Goal: Task Accomplishment & Management: Use online tool/utility

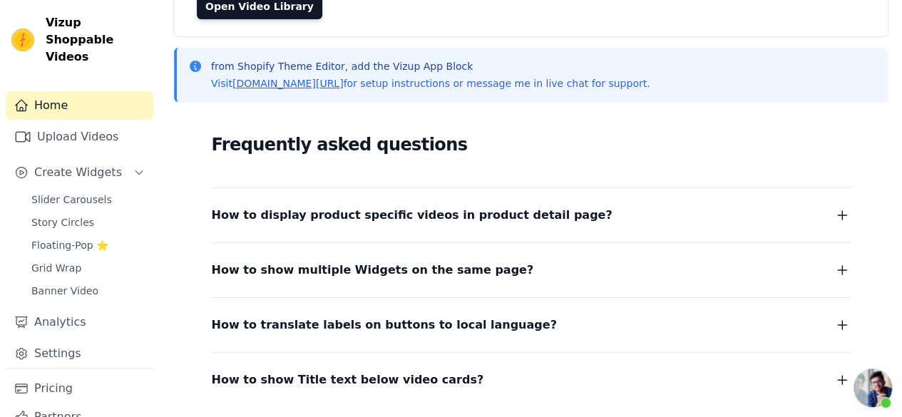
scroll to position [260, 0]
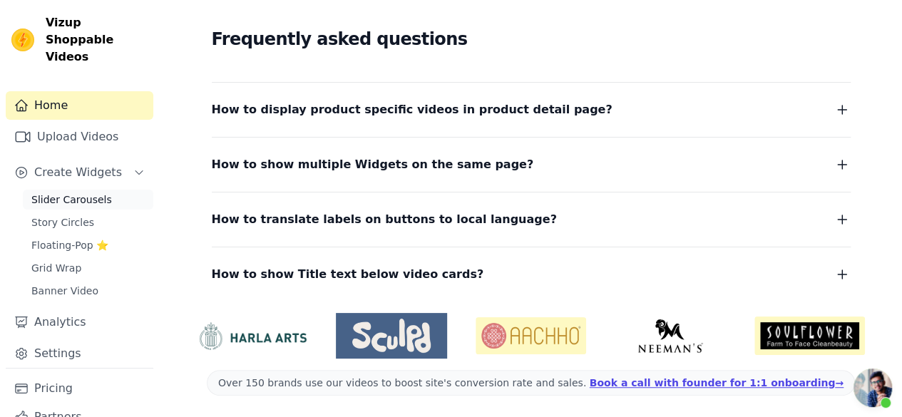
click at [89, 192] on span "Slider Carousels" at bounding box center [71, 199] width 81 height 14
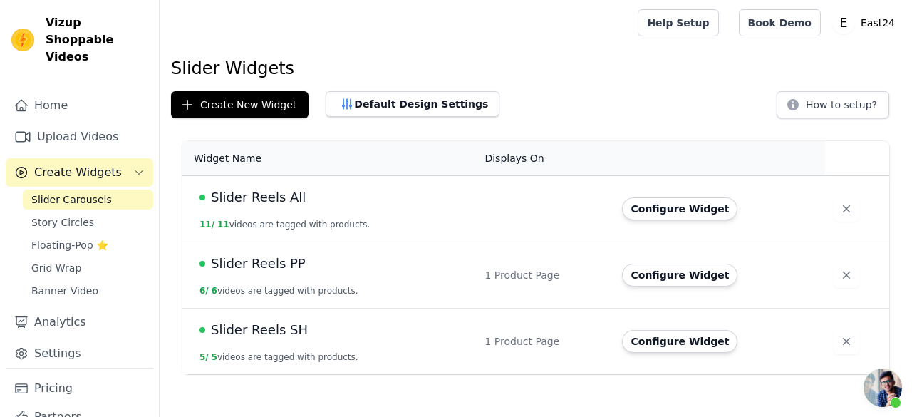
scroll to position [98, 0]
click at [257, 106] on button "Create New Widget" at bounding box center [240, 104] width 138 height 27
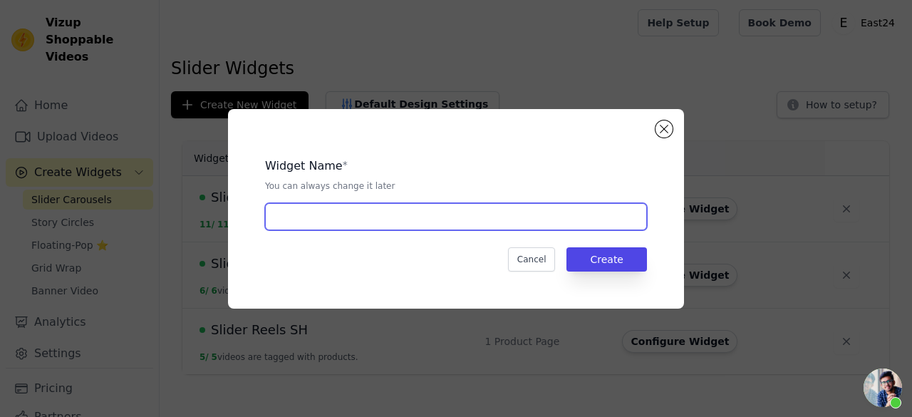
click at [336, 212] on input "text" at bounding box center [456, 216] width 382 height 27
type input "Slider Reels FTC"
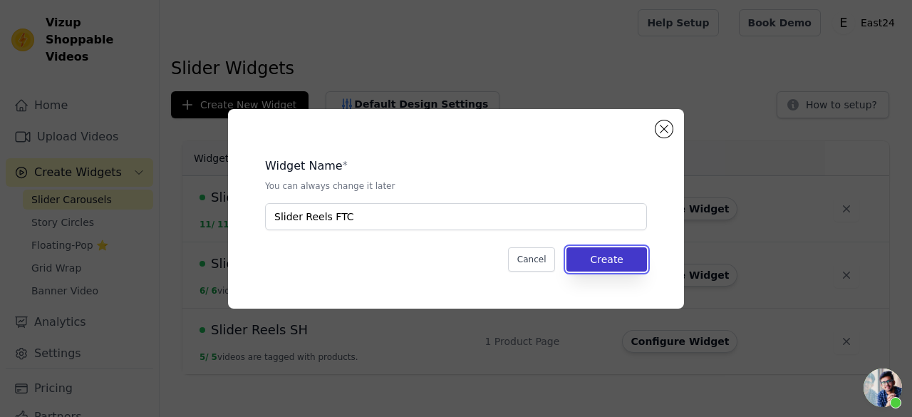
click at [645, 263] on button "Create" at bounding box center [607, 259] width 81 height 24
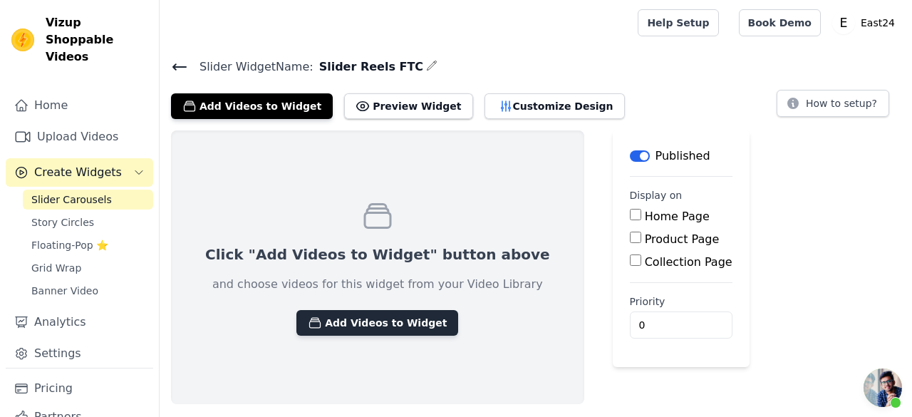
click at [386, 323] on button "Add Videos to Widget" at bounding box center [377, 323] width 162 height 26
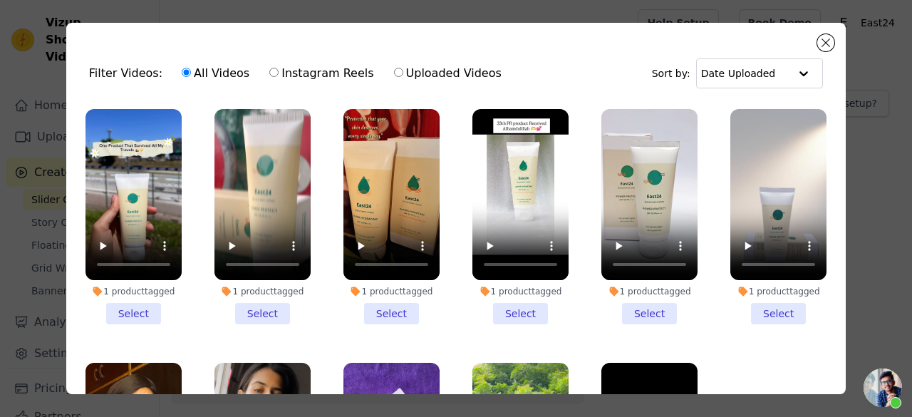
click at [388, 306] on li "1 product tagged Select" at bounding box center [392, 216] width 96 height 215
click at [0, 0] on input "1 product tagged Select" at bounding box center [0, 0] width 0 height 0
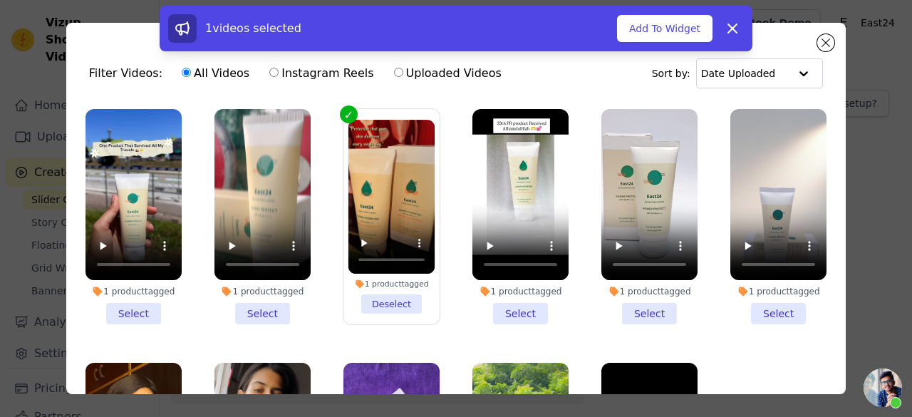
click at [520, 303] on li "1 product tagged Select" at bounding box center [521, 216] width 96 height 215
click at [0, 0] on input "1 product tagged Select" at bounding box center [0, 0] width 0 height 0
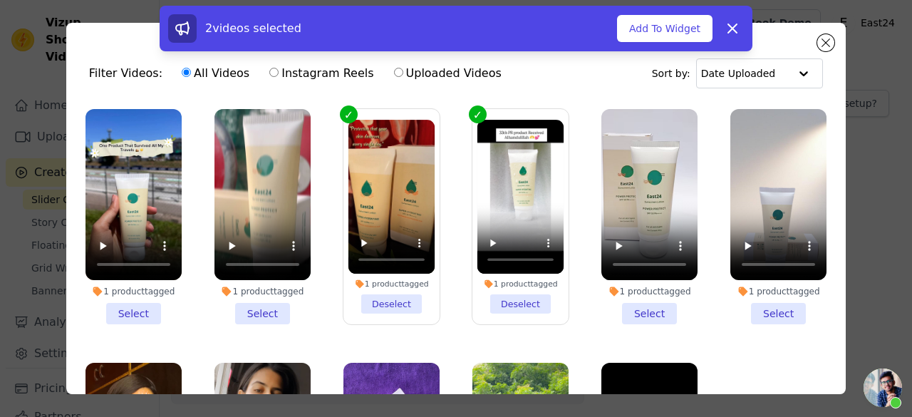
click at [634, 311] on li "1 product tagged Select" at bounding box center [650, 216] width 96 height 215
click at [0, 0] on input "1 product tagged Select" at bounding box center [0, 0] width 0 height 0
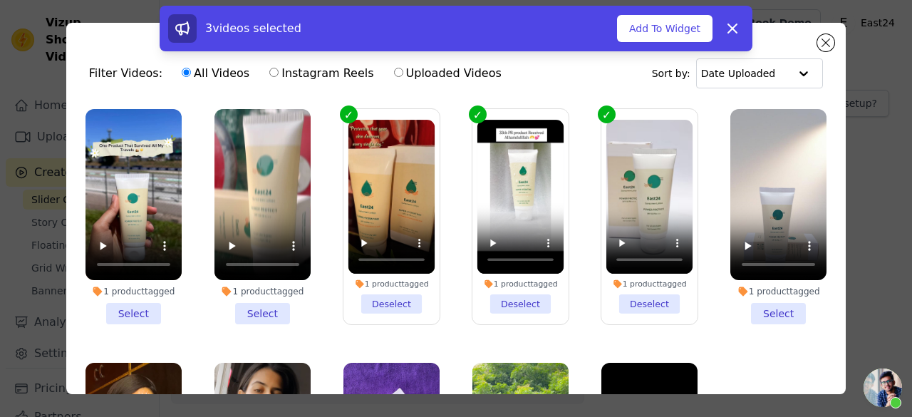
click at [764, 306] on li "1 product tagged Select" at bounding box center [779, 216] width 96 height 215
click at [0, 0] on input "1 product tagged Select" at bounding box center [0, 0] width 0 height 0
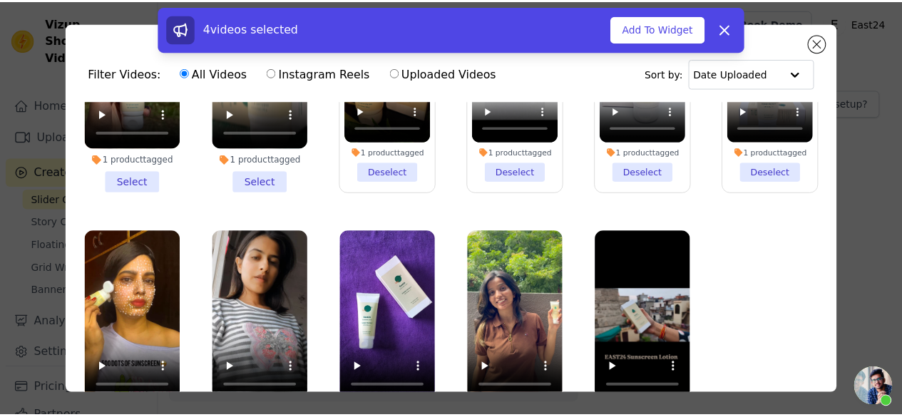
scroll to position [123, 0]
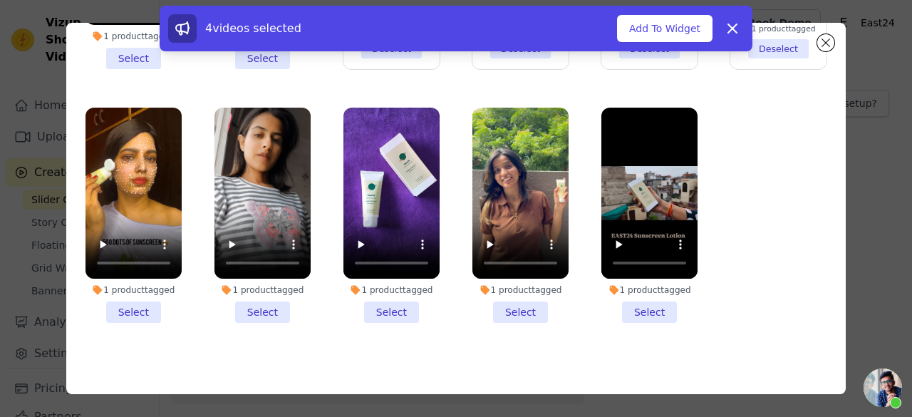
click at [141, 296] on li "1 product tagged Select" at bounding box center [134, 215] width 96 height 215
click at [0, 0] on input "1 product tagged Select" at bounding box center [0, 0] width 0 height 0
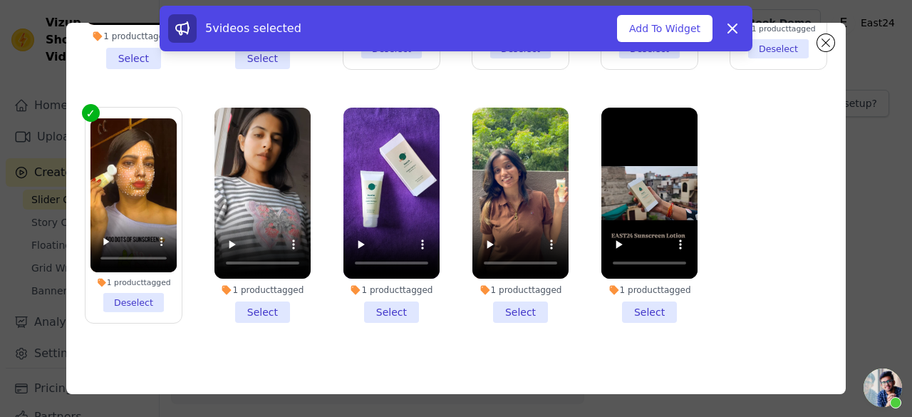
click at [273, 291] on li "1 product tagged Select" at bounding box center [263, 215] width 96 height 215
click at [0, 0] on input "1 product tagged Select" at bounding box center [0, 0] width 0 height 0
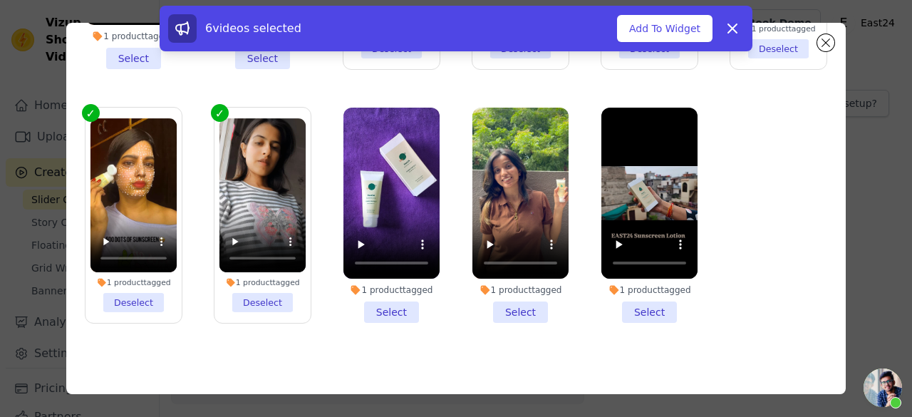
click at [385, 296] on li "1 product tagged Select" at bounding box center [392, 215] width 96 height 215
click at [0, 0] on input "1 product tagged Select" at bounding box center [0, 0] width 0 height 0
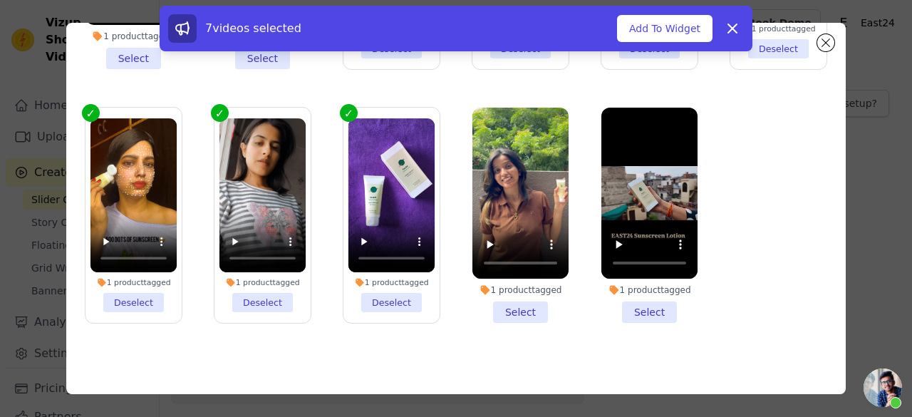
click at [507, 306] on li "1 product tagged Select" at bounding box center [521, 215] width 96 height 215
click at [0, 0] on input "1 product tagged Select" at bounding box center [0, 0] width 0 height 0
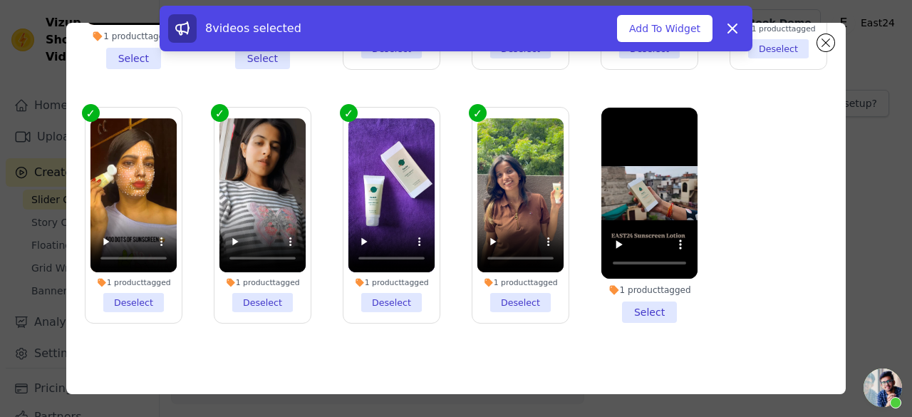
click at [644, 294] on li "1 product tagged Select" at bounding box center [650, 215] width 96 height 215
click at [0, 0] on input "1 product tagged Select" at bounding box center [0, 0] width 0 height 0
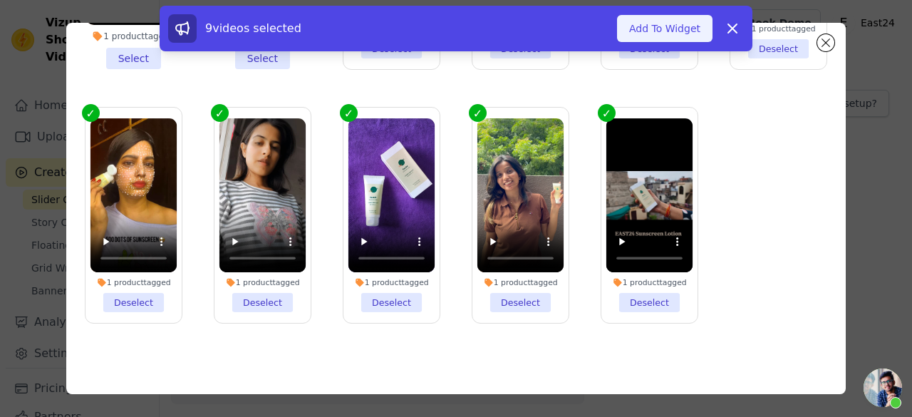
click at [661, 38] on button "Add To Widget" at bounding box center [664, 28] width 95 height 27
click at [661, 38] on button "Updating Widget Videos..." at bounding box center [619, 28] width 185 height 27
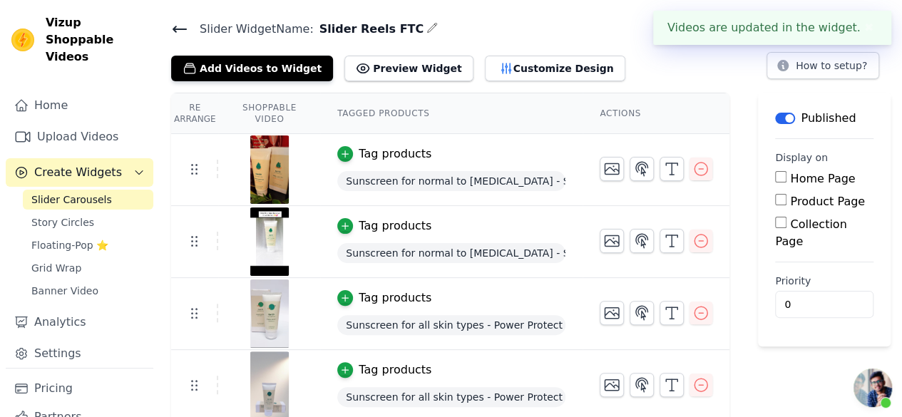
scroll to position [0, 0]
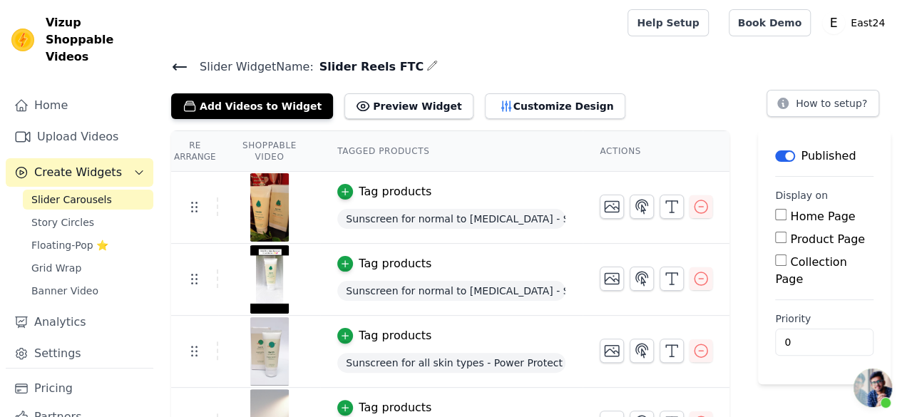
click at [177, 73] on icon at bounding box center [179, 66] width 17 height 17
